Goal: Task Accomplishment & Management: Manage account settings

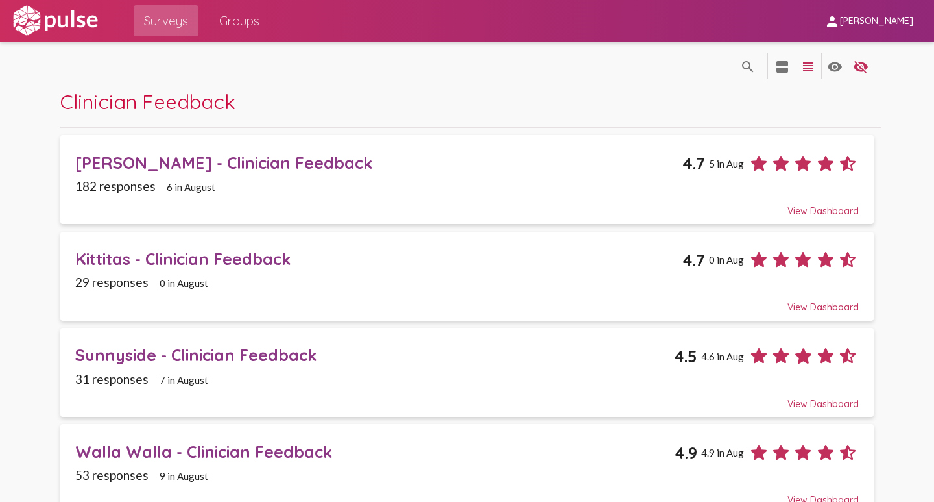
click at [193, 165] on div "[PERSON_NAME] - Clinician Feedback" at bounding box center [378, 162] width 607 height 20
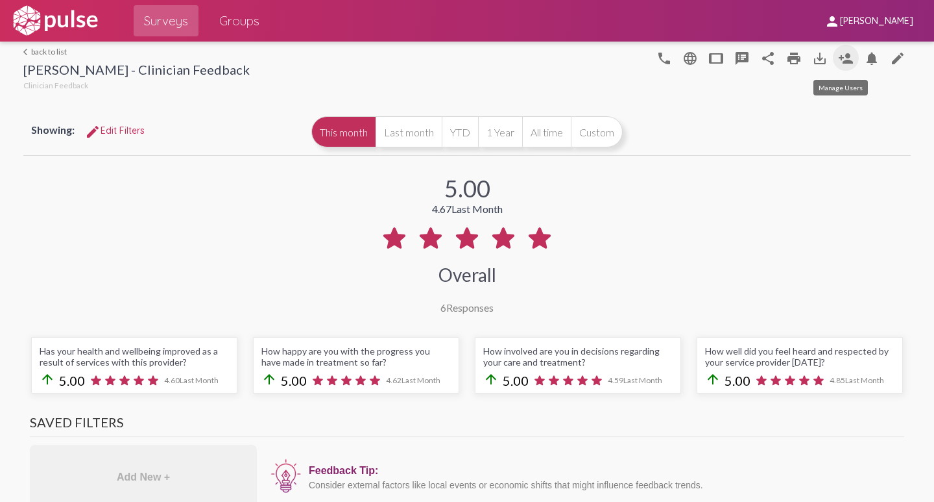
click at [838, 59] on mat-icon "person_add" at bounding box center [846, 59] width 16 height 16
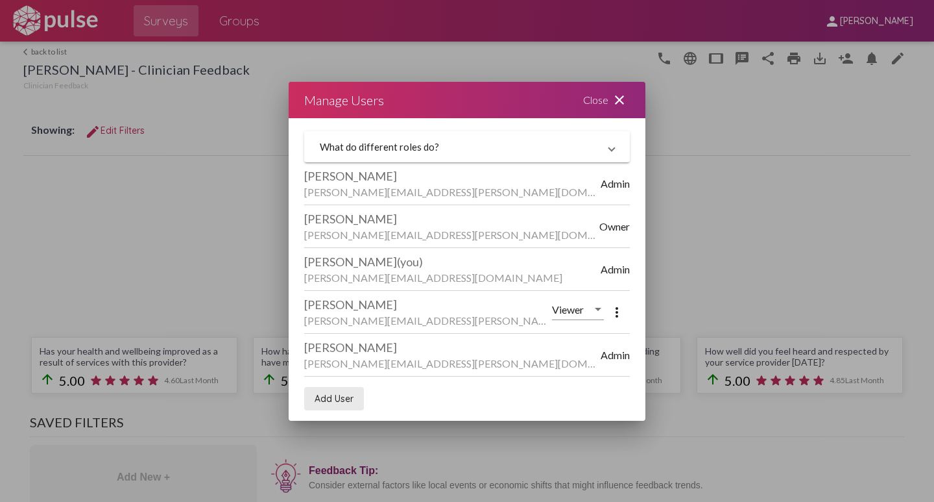
click at [326, 397] on span "Add User" at bounding box center [334, 399] width 39 height 12
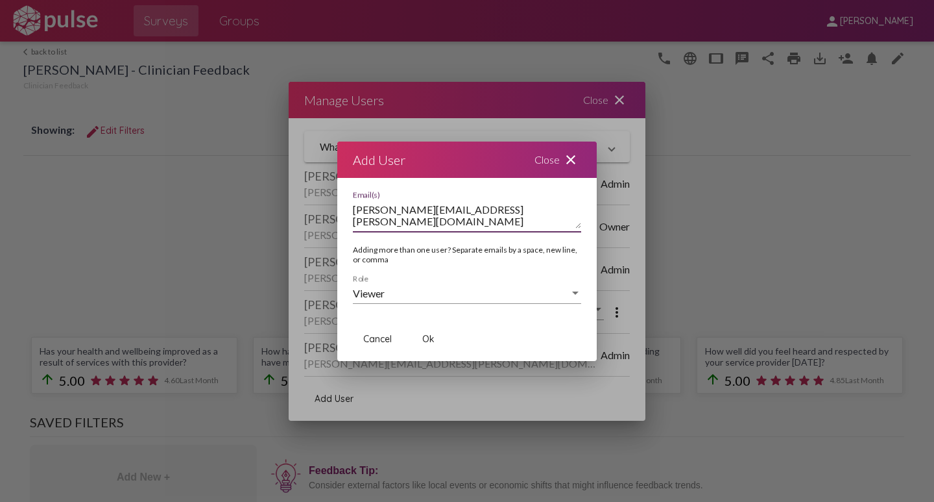
type textarea "[PERSON_NAME][EMAIL_ADDRESS][PERSON_NAME][DOMAIN_NAME]"
click at [431, 342] on span "Ok" at bounding box center [428, 339] width 12 height 12
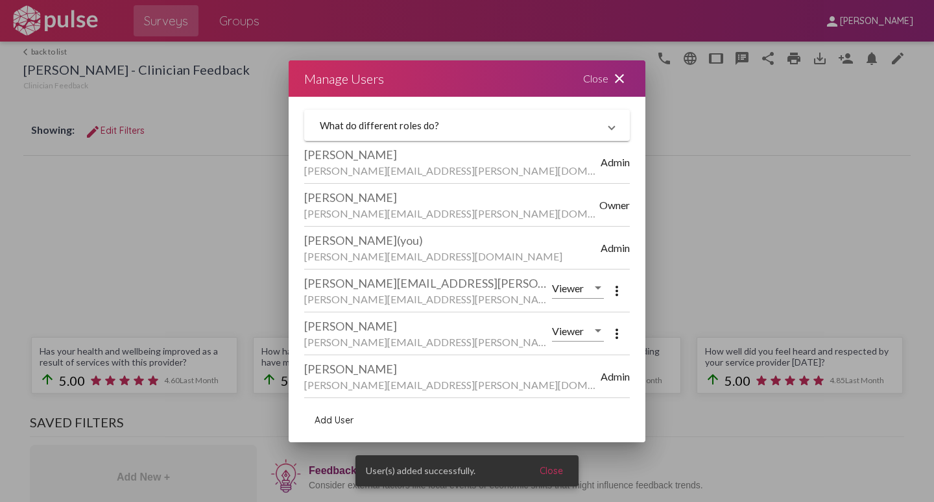
click at [621, 74] on mat-icon "close" at bounding box center [620, 79] width 16 height 16
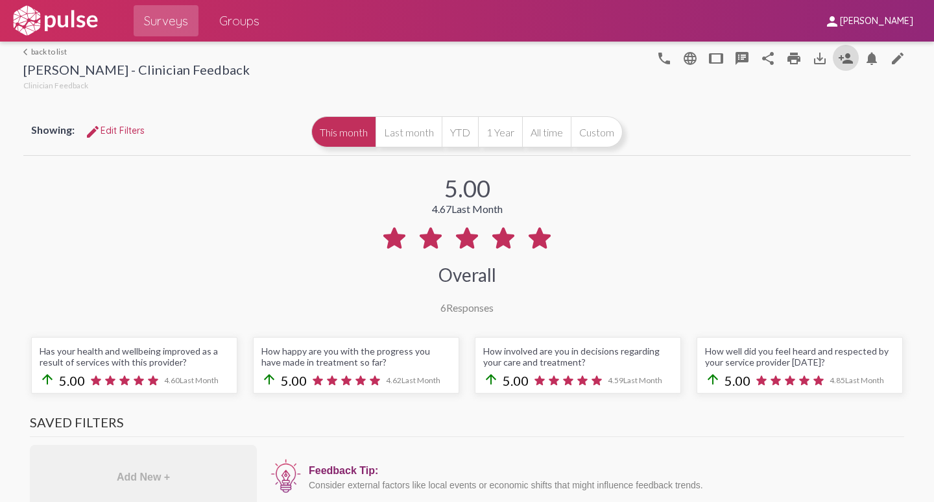
click at [44, 51] on link "arrow_back_ios back to list" at bounding box center [136, 52] width 226 height 10
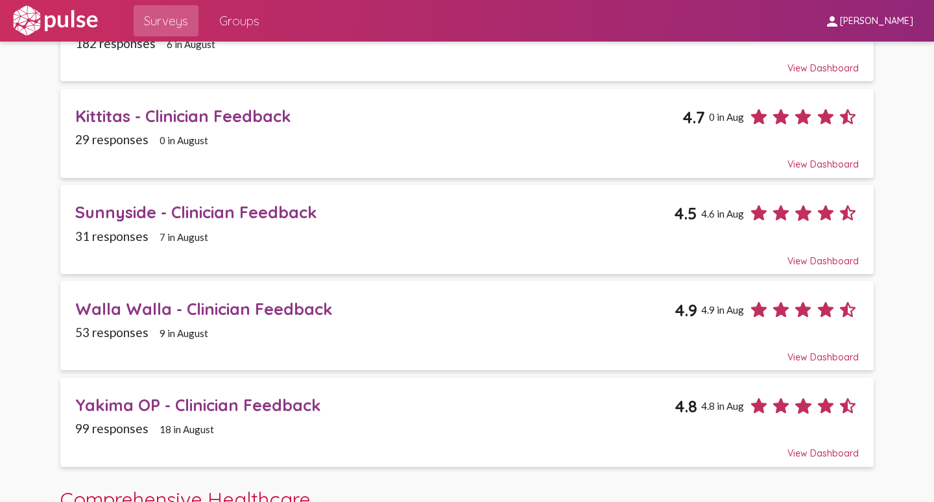
scroll to position [130, 0]
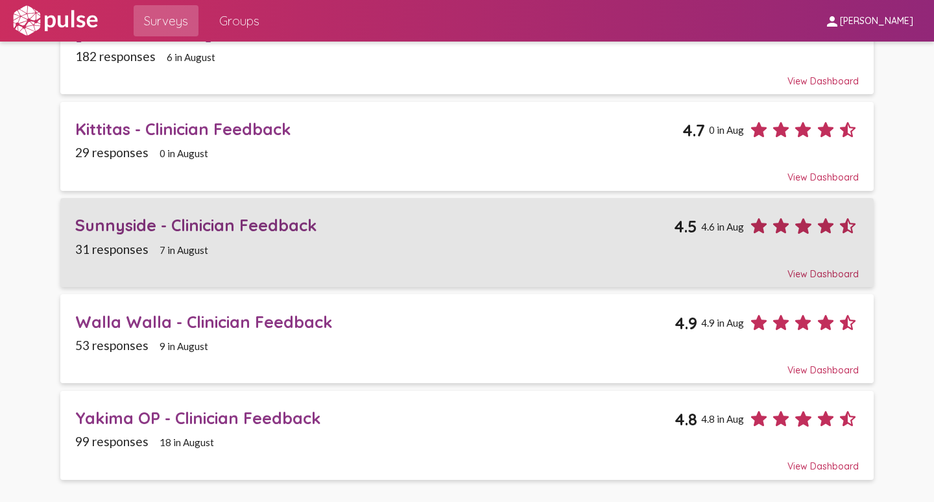
click at [123, 230] on div "Sunnyside - Clinician Feedback" at bounding box center [374, 225] width 599 height 20
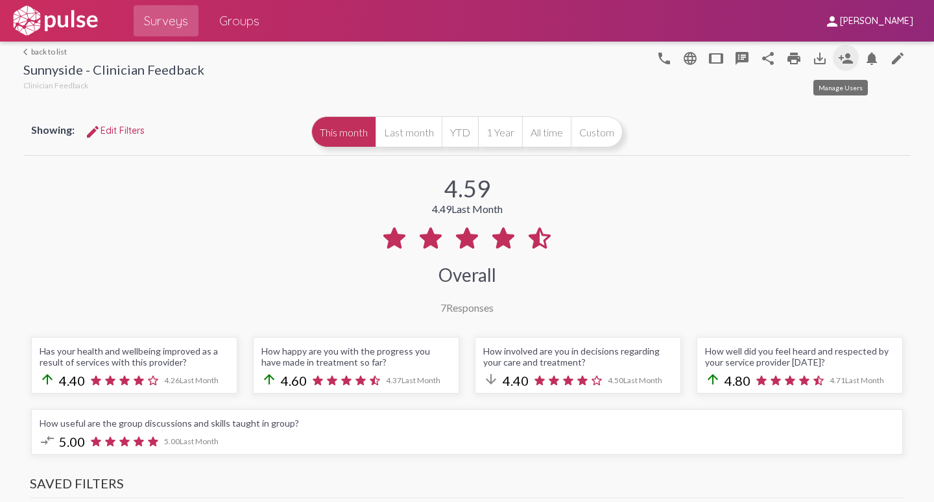
click at [838, 57] on mat-icon "person_add" at bounding box center [846, 59] width 16 height 16
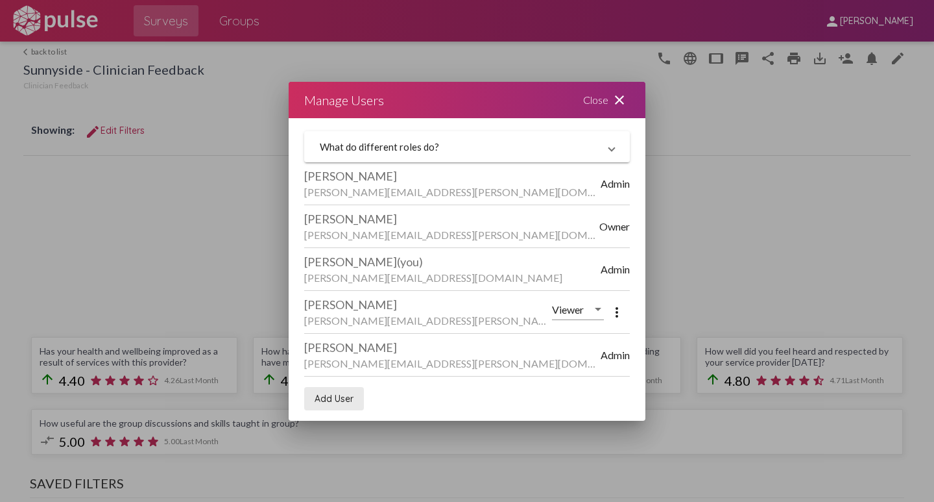
click at [326, 399] on span "Add User" at bounding box center [334, 399] width 39 height 12
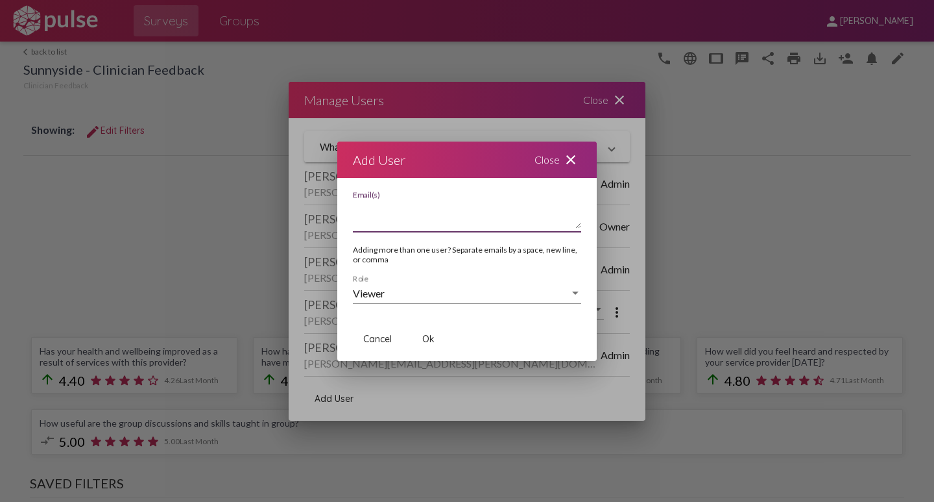
type textarea "e"
click at [385, 213] on textarea "[PERSON_NAME]" at bounding box center [467, 215] width 228 height 26
type textarea "[PERSON_NAME][EMAIL_ADDRESS][PERSON_NAME][DOMAIN_NAME]"
click at [431, 336] on span "Ok" at bounding box center [428, 339] width 12 height 12
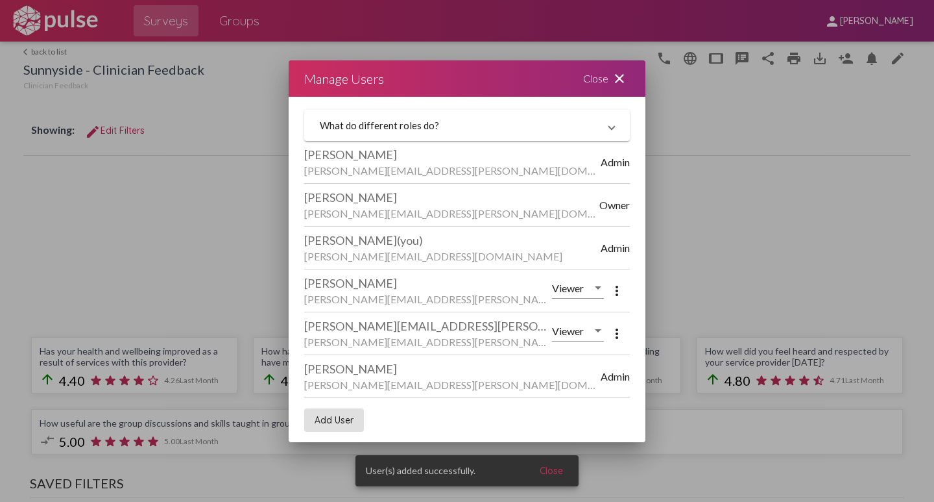
click at [619, 80] on mat-icon "close" at bounding box center [620, 79] width 16 height 16
